Goal: Browse casually

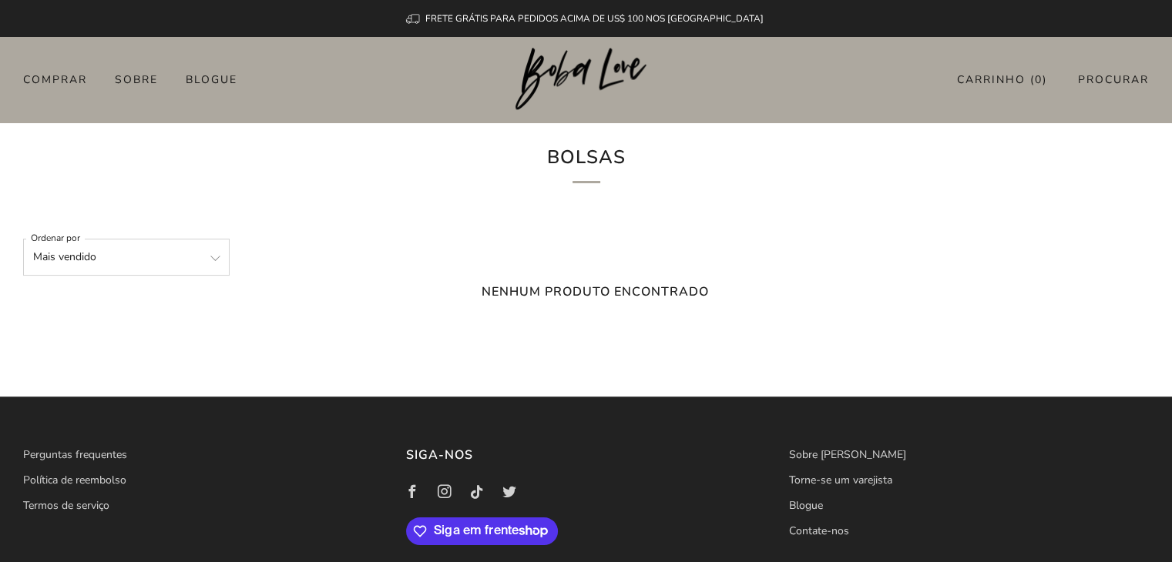
click at [571, 76] on img at bounding box center [585, 79] width 141 height 63
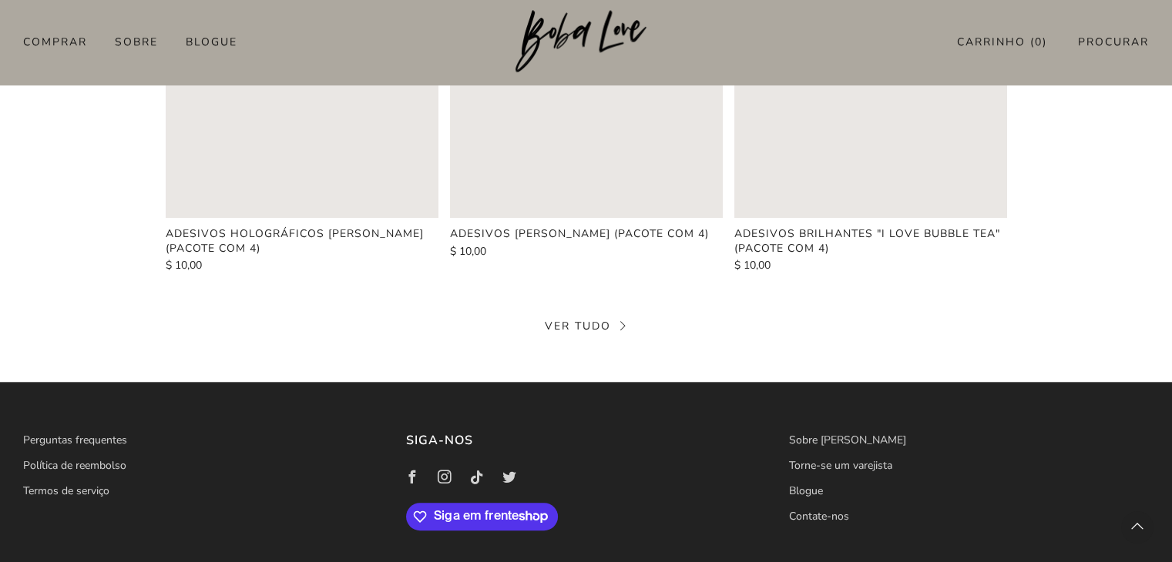
scroll to position [749, 0]
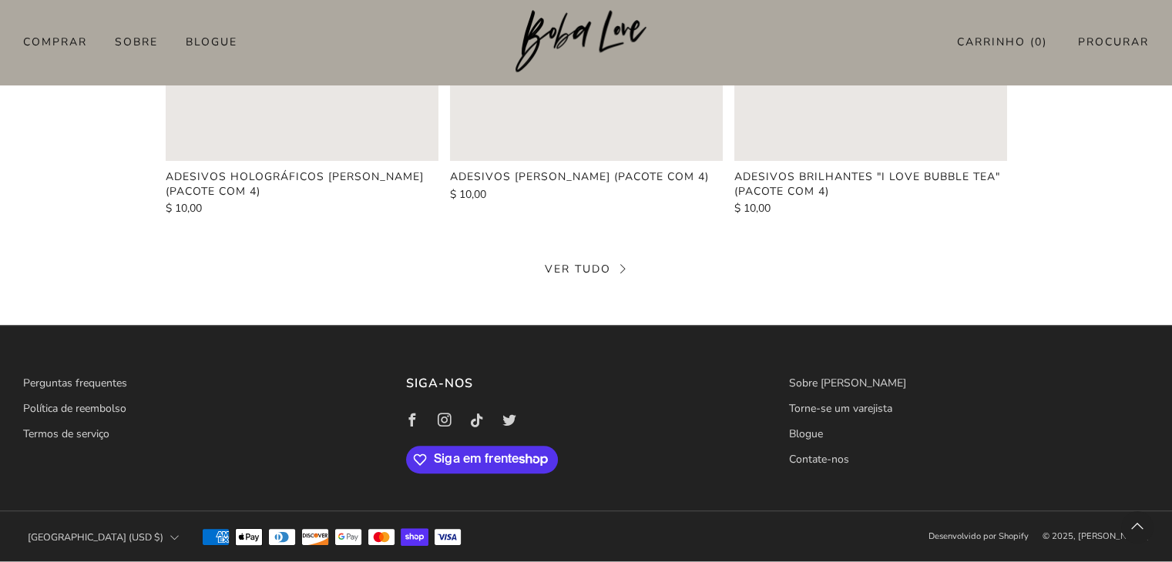
click at [597, 274] on font "Ver tudo" at bounding box center [578, 269] width 66 height 15
